Goal: Task Accomplishment & Management: Manage account settings

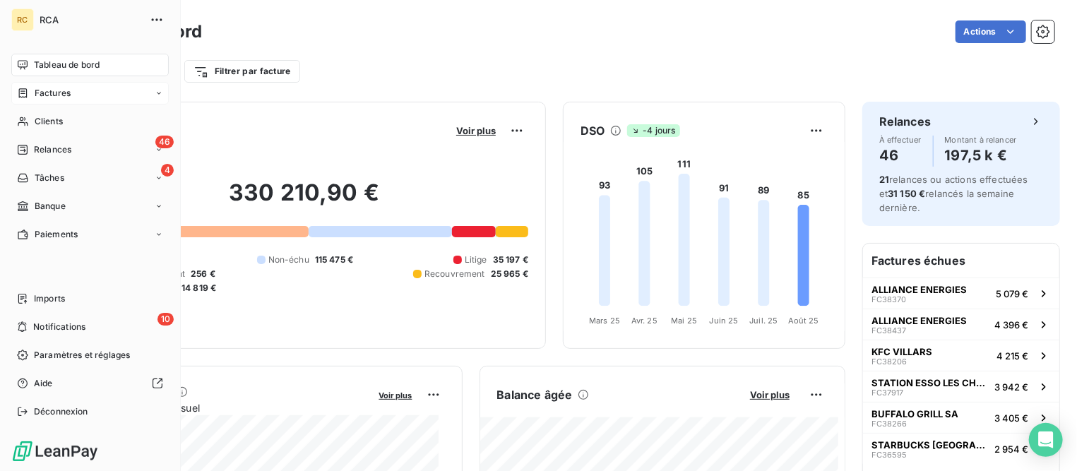
click at [47, 88] on span "Factures" at bounding box center [53, 93] width 36 height 13
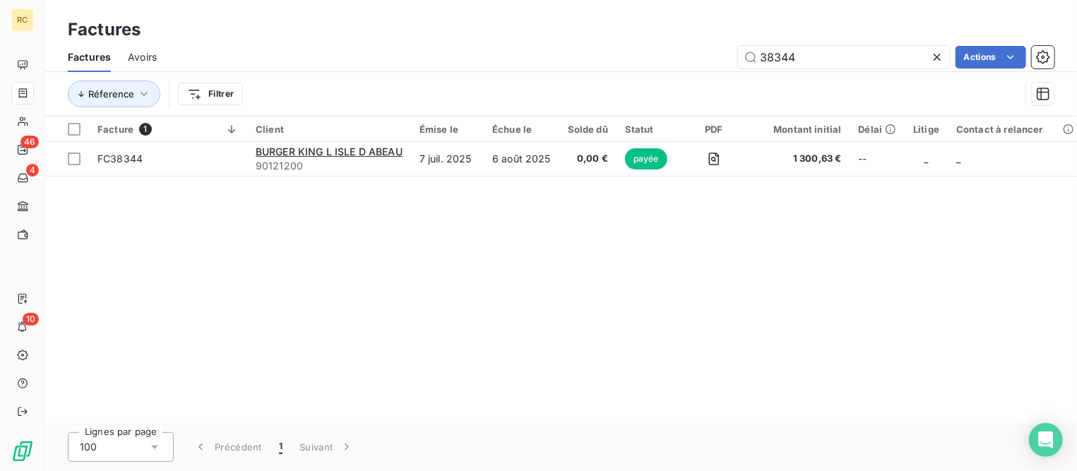
drag, startPoint x: 805, startPoint y: 58, endPoint x: 624, endPoint y: 49, distance: 181.0
click at [624, 49] on div "38344 Actions" at bounding box center [614, 57] width 881 height 23
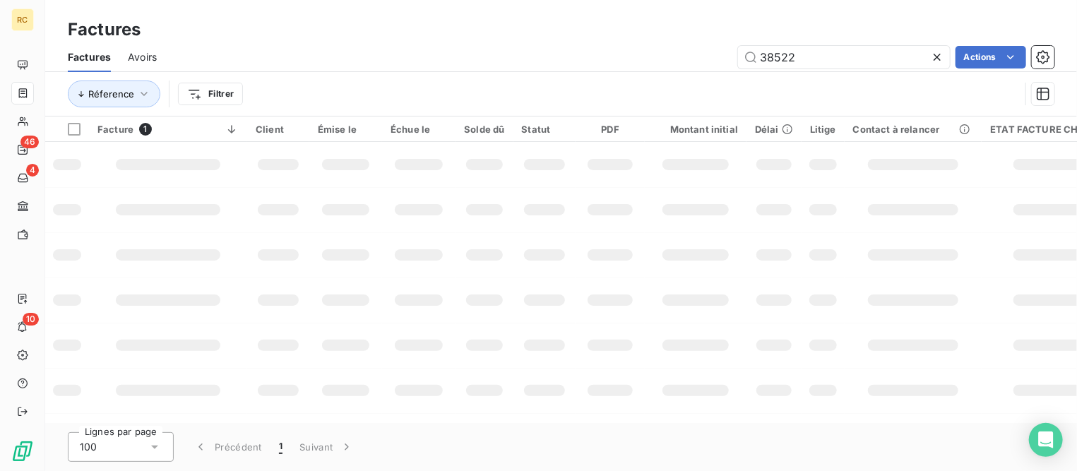
type input "38522"
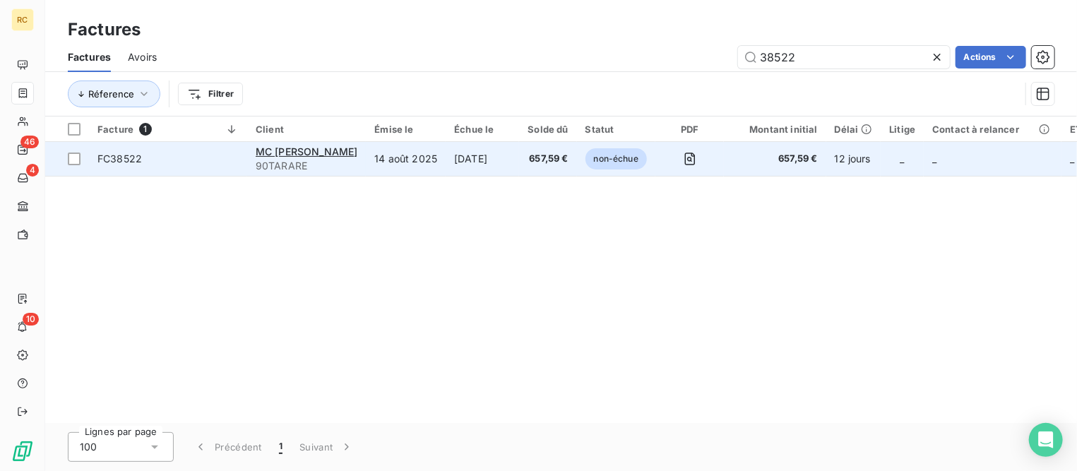
click at [112, 158] on span "FC38522" at bounding box center [119, 159] width 44 height 12
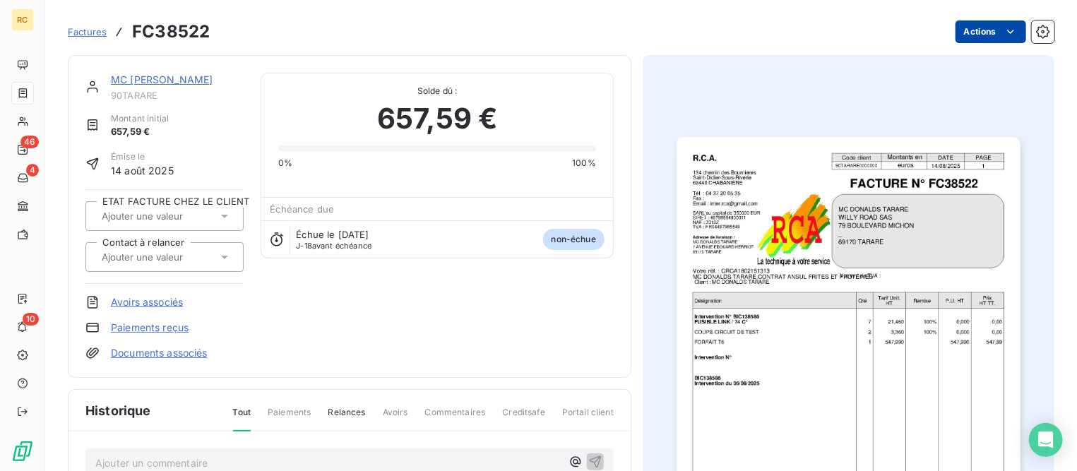
click at [959, 35] on html "RC 46 4 10 Factures FC38522 Actions MC [PERSON_NAME] 90TARARE Montant initial 6…" at bounding box center [538, 235] width 1077 height 471
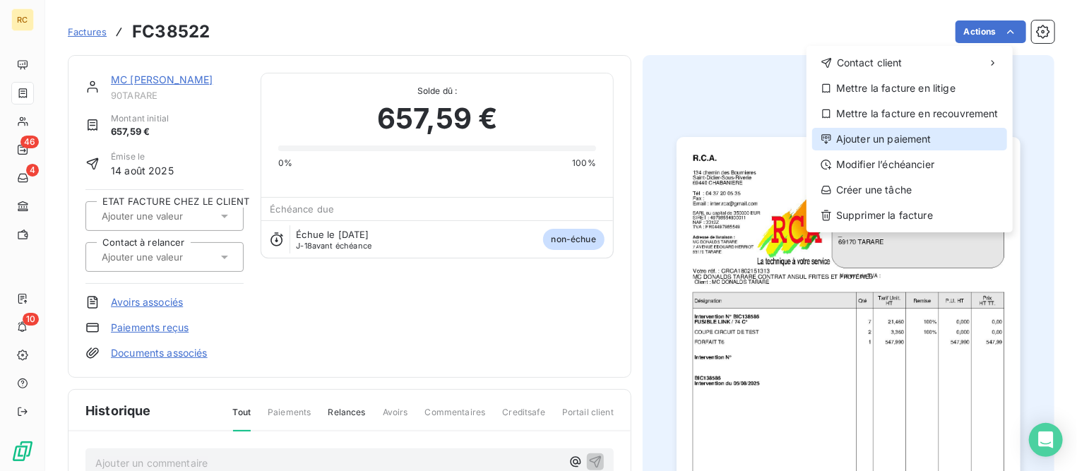
click at [892, 136] on div "Ajouter un paiement" at bounding box center [909, 139] width 195 height 23
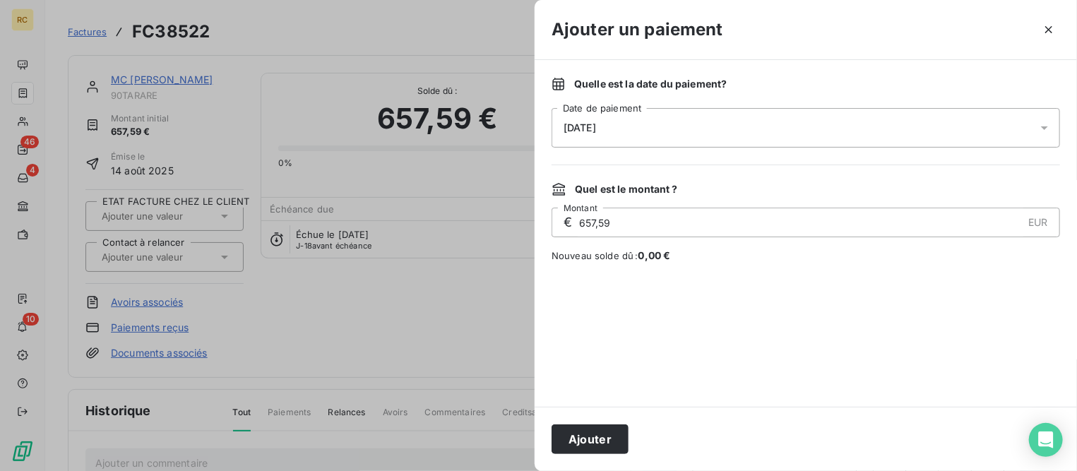
click at [729, 126] on div "[DATE]" at bounding box center [806, 128] width 509 height 40
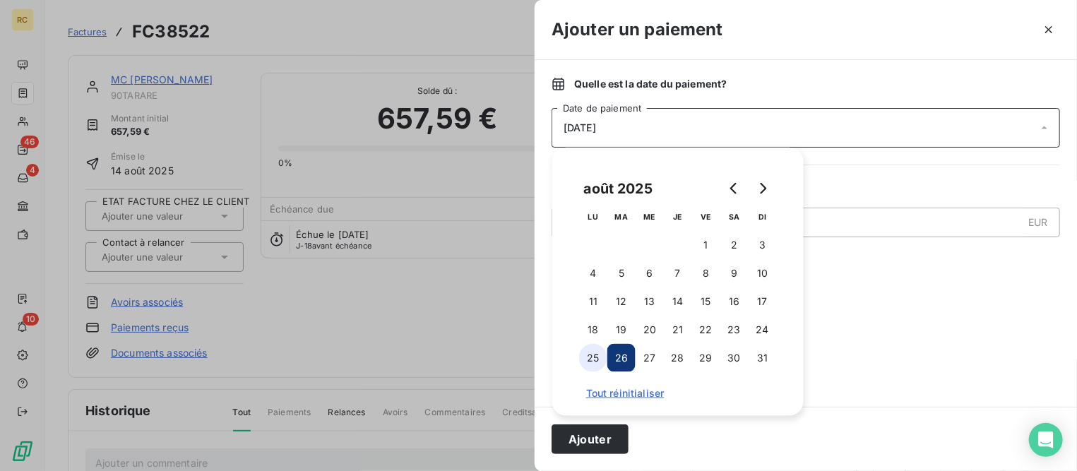
click at [591, 359] on button "25" at bounding box center [593, 358] width 28 height 28
click at [615, 443] on button "Ajouter" at bounding box center [590, 440] width 77 height 30
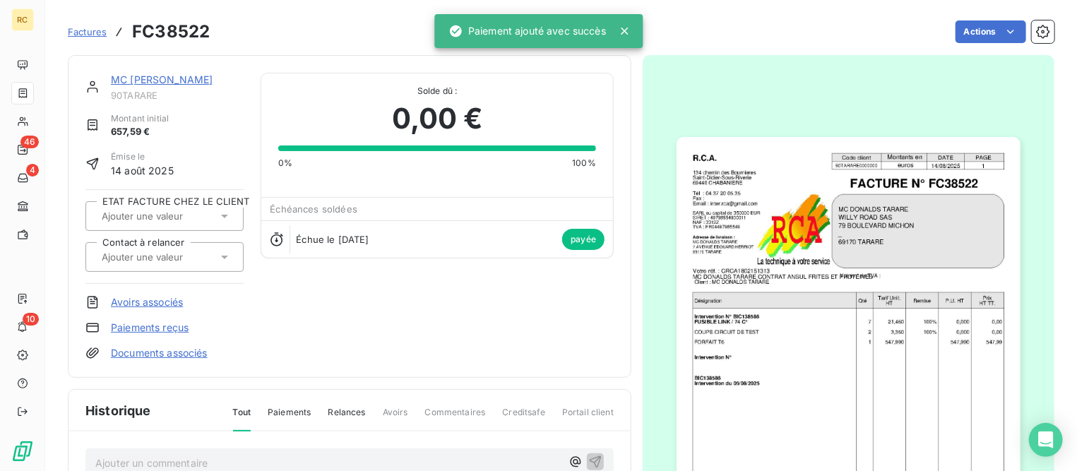
click at [167, 74] on link "MC [PERSON_NAME]" at bounding box center [162, 79] width 102 height 12
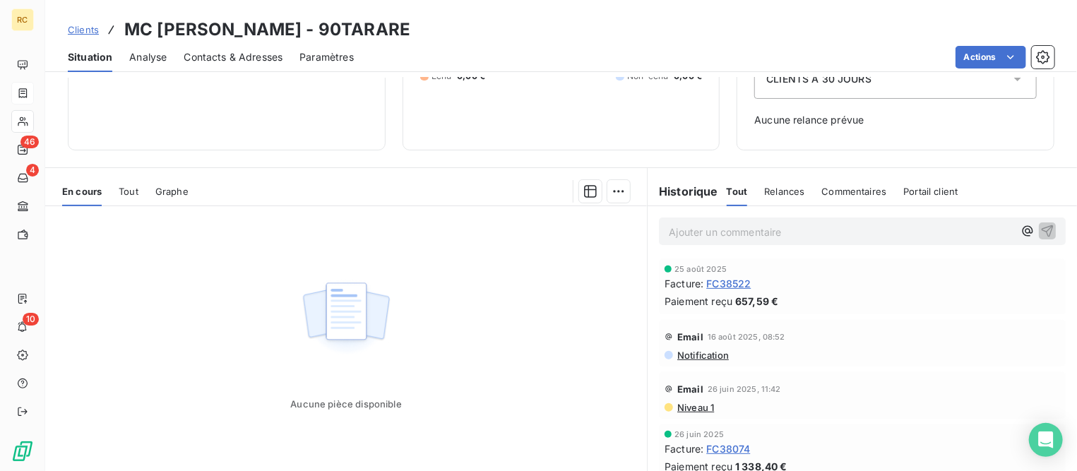
scroll to position [136, 0]
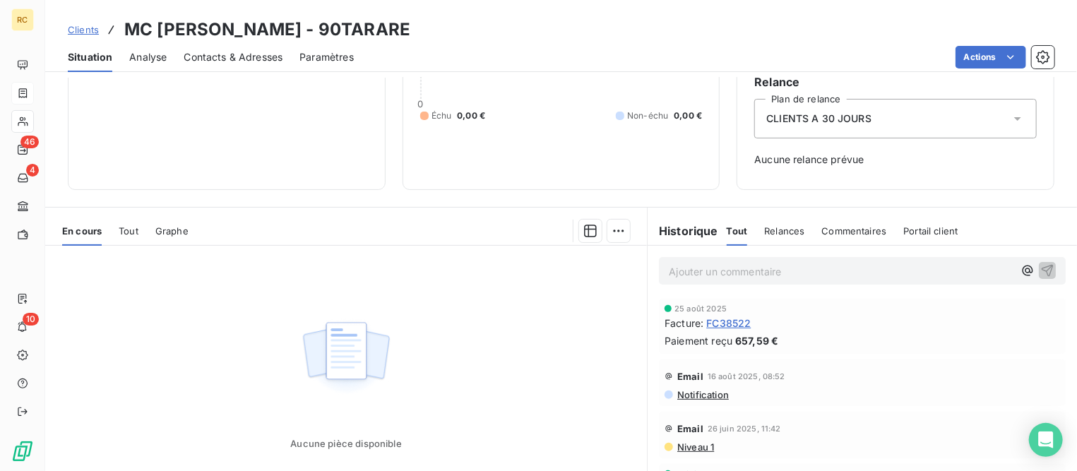
click at [76, 28] on span "Clients" at bounding box center [83, 29] width 31 height 11
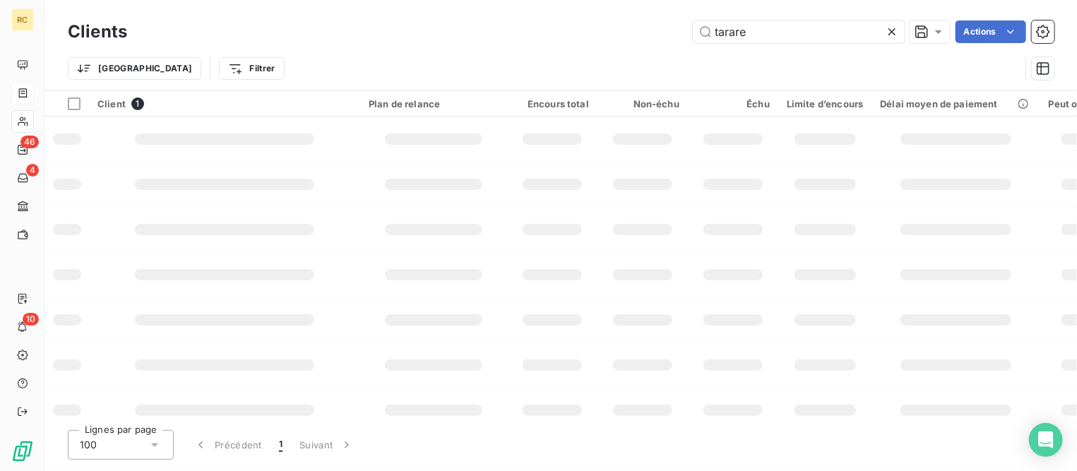
type input "tarare"
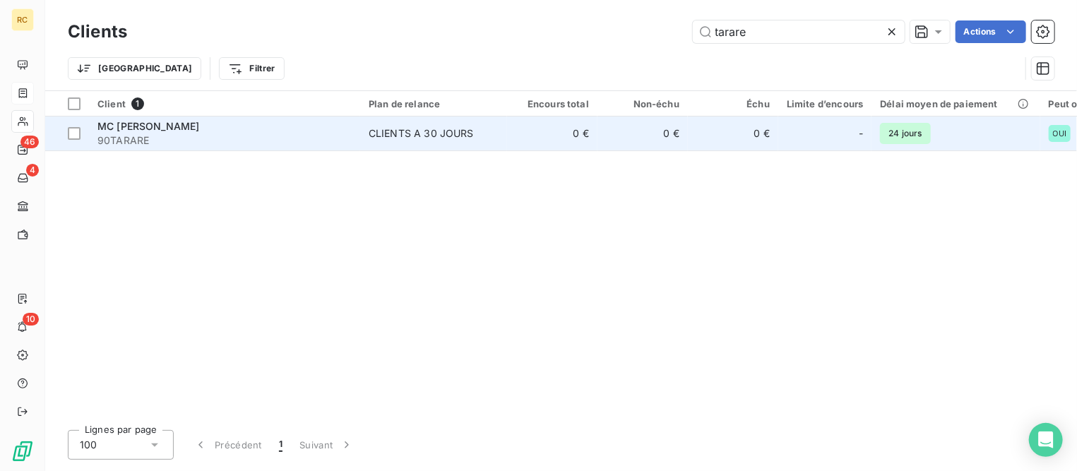
click at [143, 126] on span "MC [PERSON_NAME]" at bounding box center [148, 126] width 102 height 12
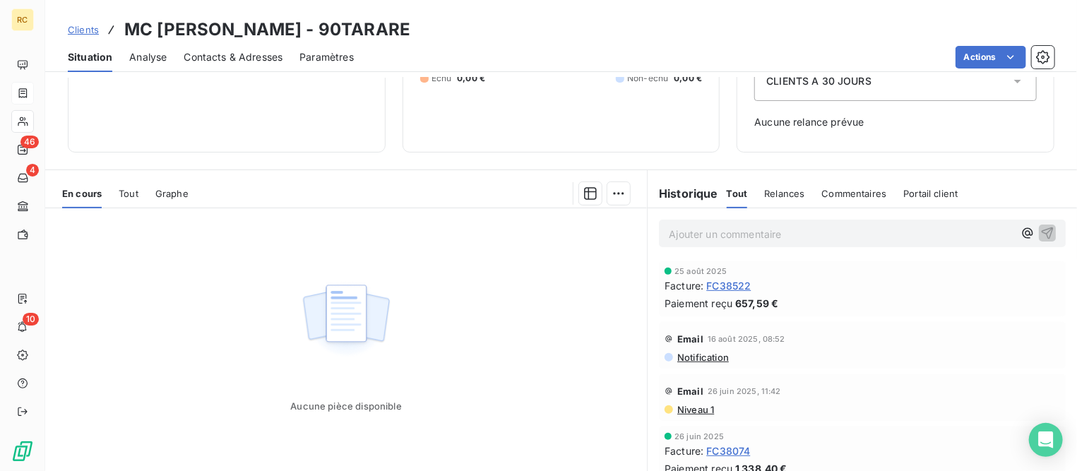
scroll to position [176, 0]
